Goal: Task Accomplishment & Management: Manage account settings

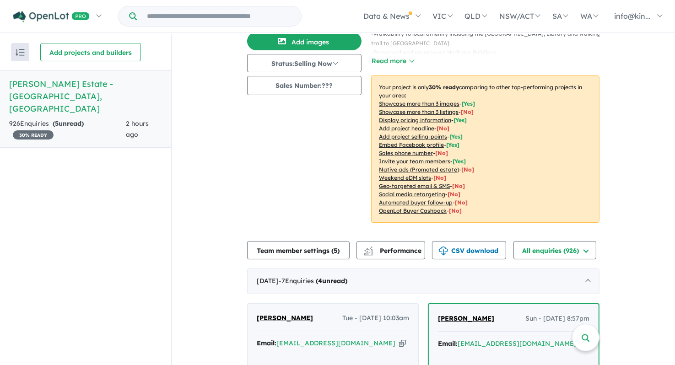
scroll to position [285, 0]
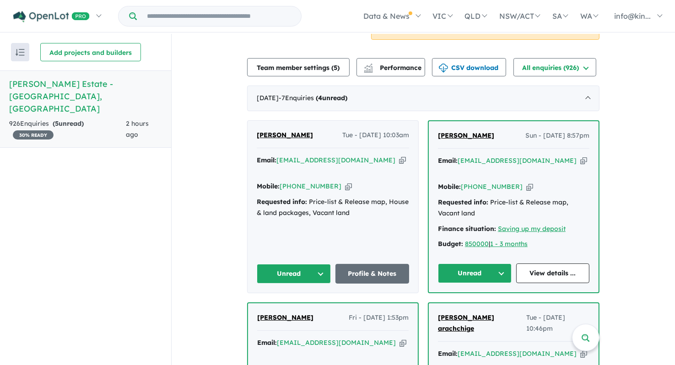
click at [455, 264] on button "Unread" at bounding box center [475, 274] width 74 height 20
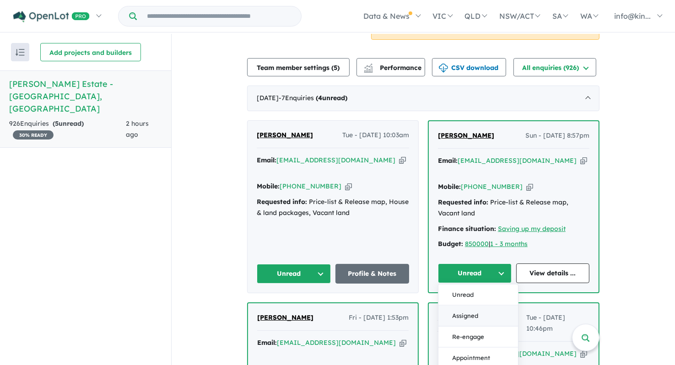
click at [466, 306] on button "Assigned" at bounding box center [479, 316] width 80 height 21
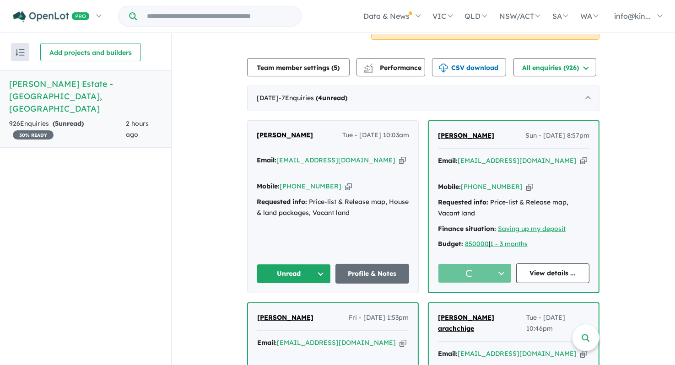
click at [295, 264] on button "Unread" at bounding box center [294, 274] width 74 height 20
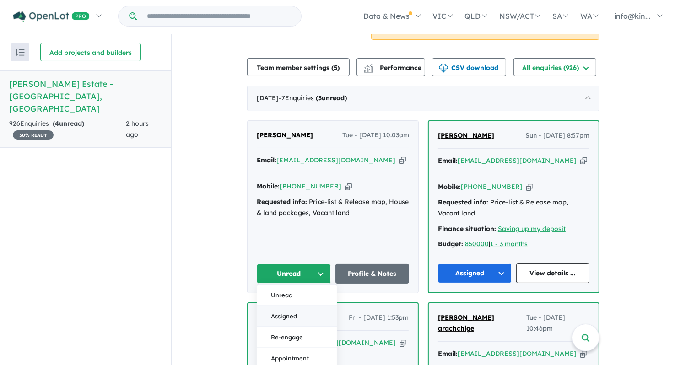
drag, startPoint x: 297, startPoint y: 297, endPoint x: 308, endPoint y: 290, distance: 13.0
click at [297, 306] on button "Assigned" at bounding box center [297, 316] width 80 height 21
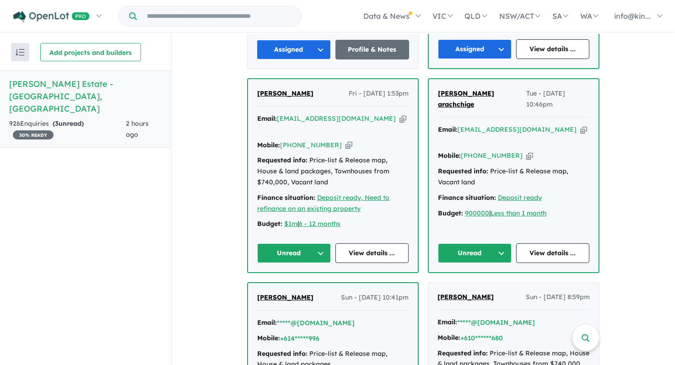
scroll to position [514, 0]
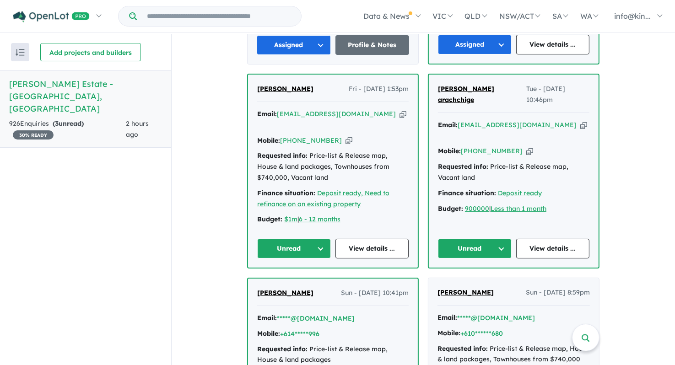
click at [291, 239] on button "Unread" at bounding box center [294, 249] width 74 height 20
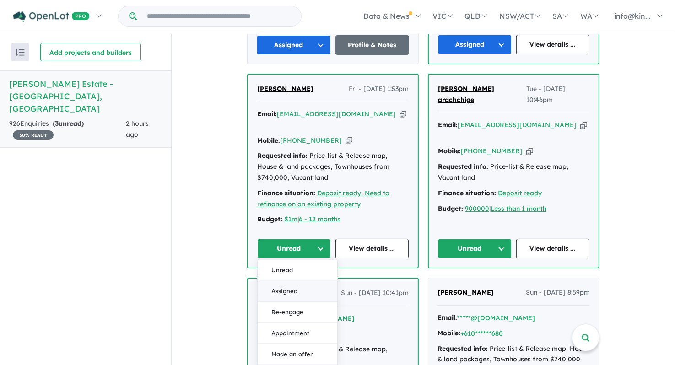
click at [296, 281] on button "Assigned" at bounding box center [298, 291] width 80 height 21
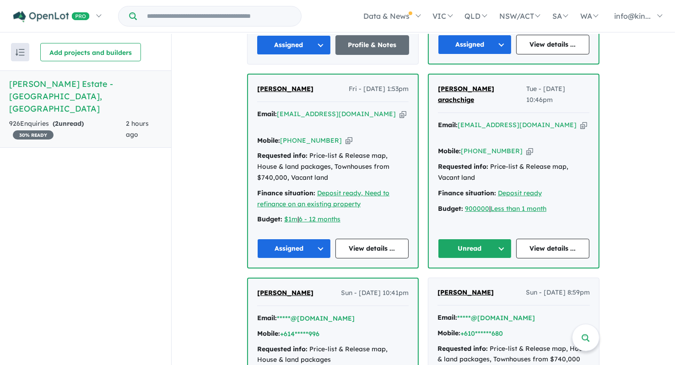
click at [451, 239] on button "Unread" at bounding box center [475, 249] width 74 height 20
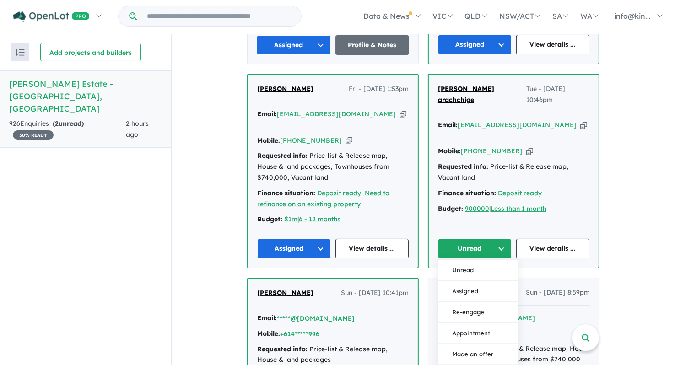
click at [473, 281] on button "Assigned" at bounding box center [479, 291] width 80 height 21
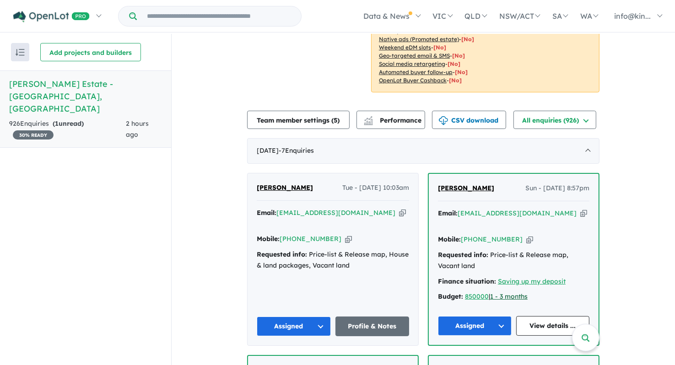
scroll to position [285, 0]
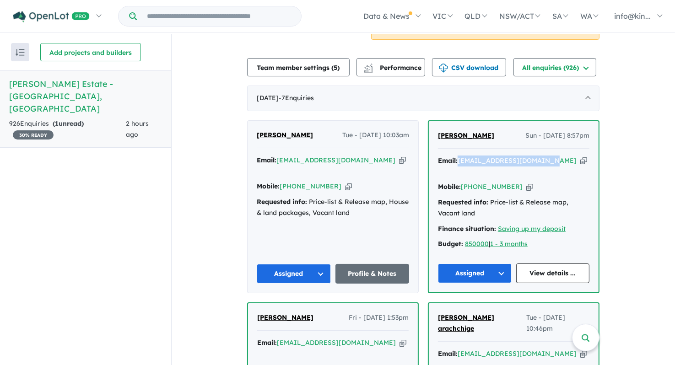
drag, startPoint x: 542, startPoint y: 146, endPoint x: 457, endPoint y: 151, distance: 85.8
click at [457, 156] on div "Email: [EMAIL_ADDRESS][DOMAIN_NAME] Copied!" at bounding box center [514, 167] width 152 height 22
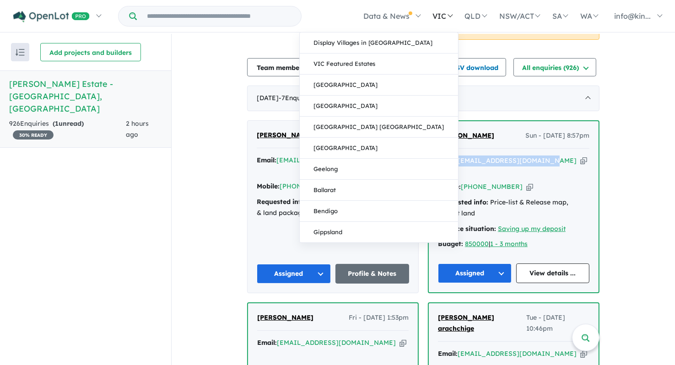
copy a%20Kinley%20Estate%20-%20Lilydale"] "[EMAIL_ADDRESS][DOMAIN_NAME]"
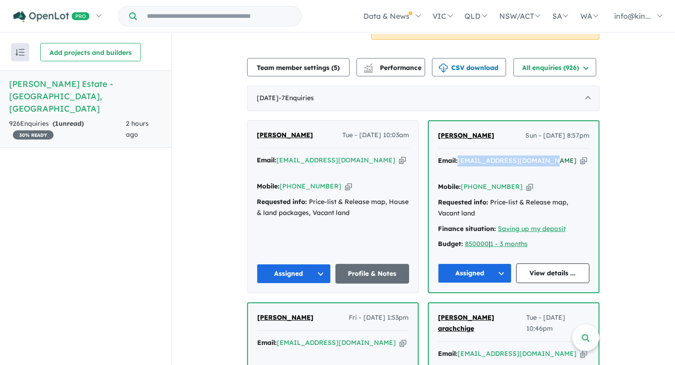
copy a%20Kinley%20Estate%20-%20Lilydale"] "[EMAIL_ADDRESS][DOMAIN_NAME]"
